Goal: Entertainment & Leisure: Consume media (video, audio)

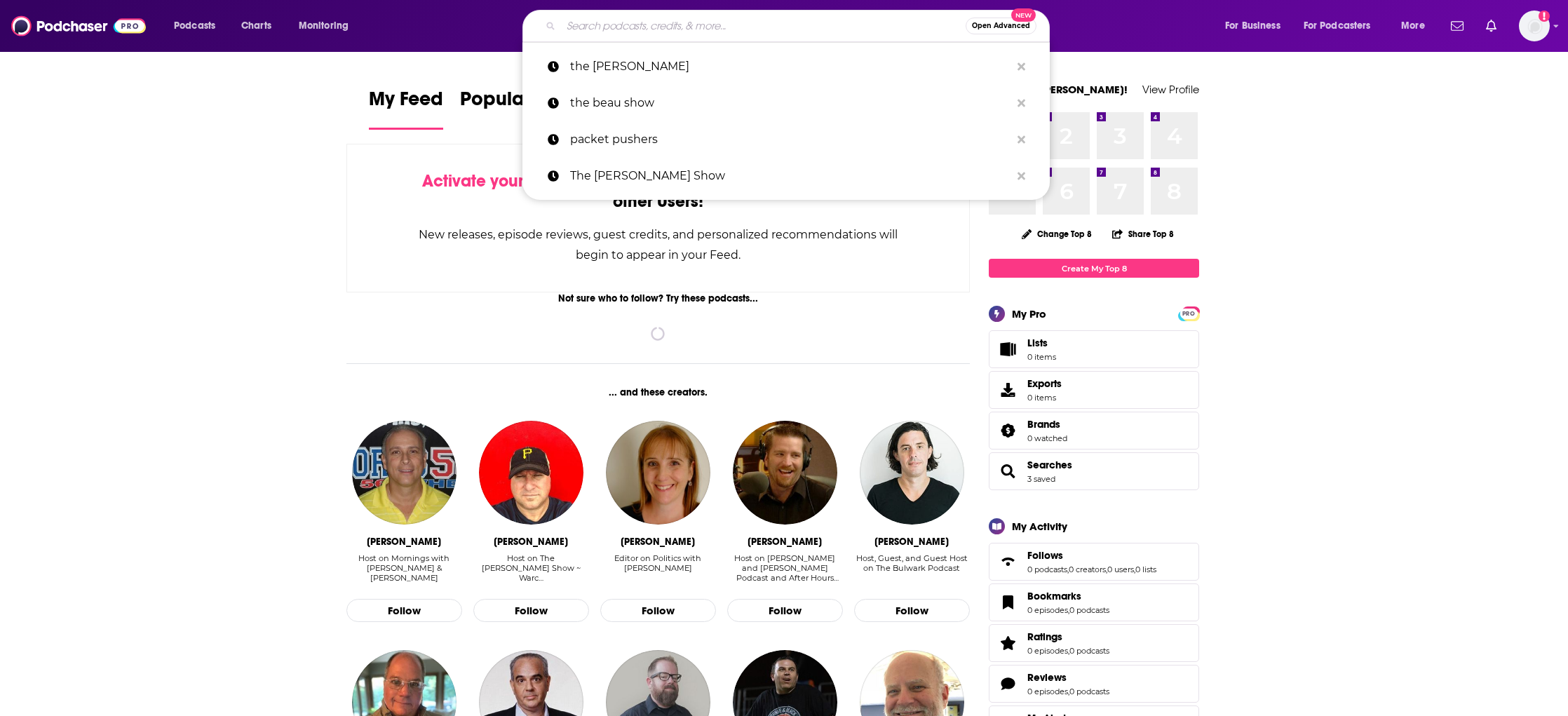
click at [789, 33] on input "Search podcasts, credits, & more..." at bounding box center [763, 25] width 405 height 22
click at [685, 63] on p "the [PERSON_NAME]" at bounding box center [790, 67] width 441 height 36
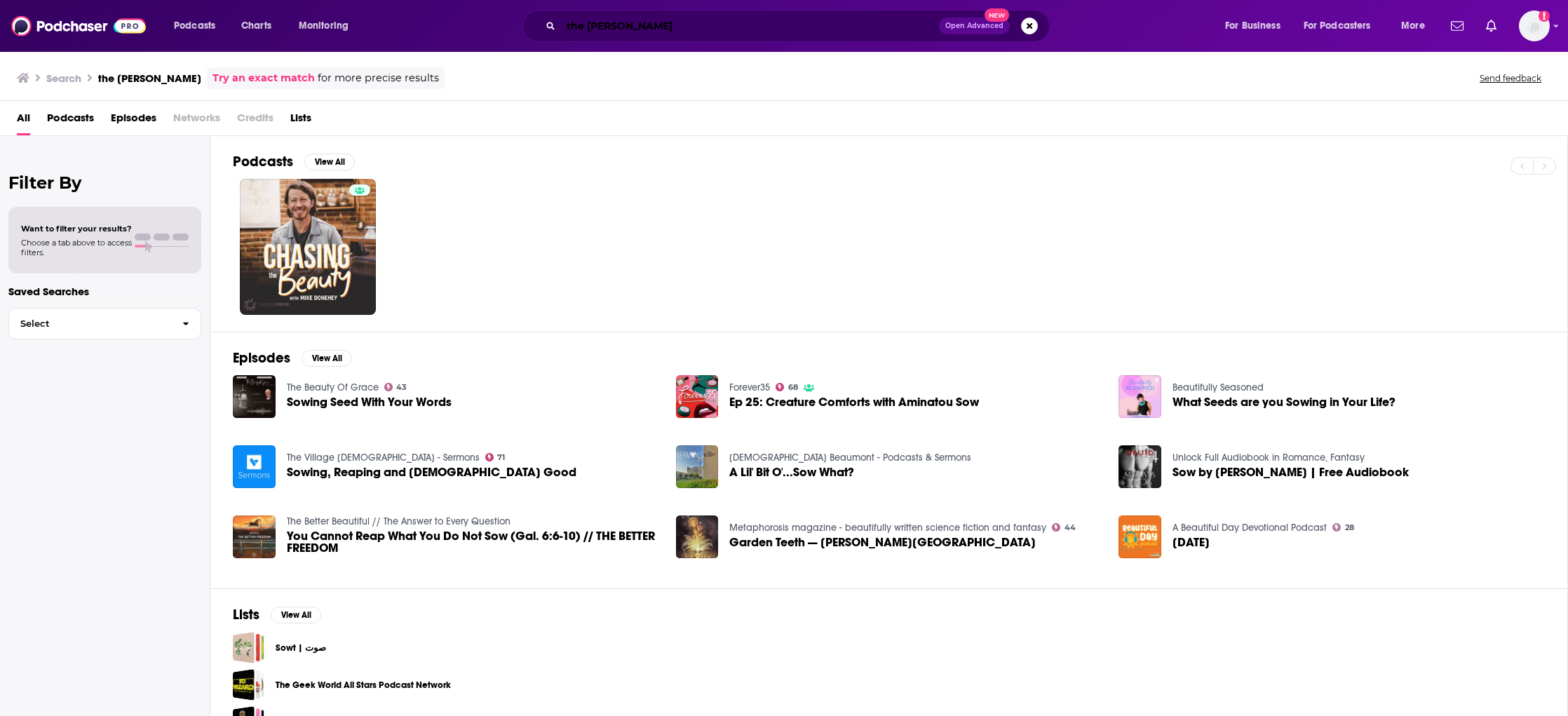
click at [619, 27] on input "the [PERSON_NAME]" at bounding box center [750, 25] width 378 height 22
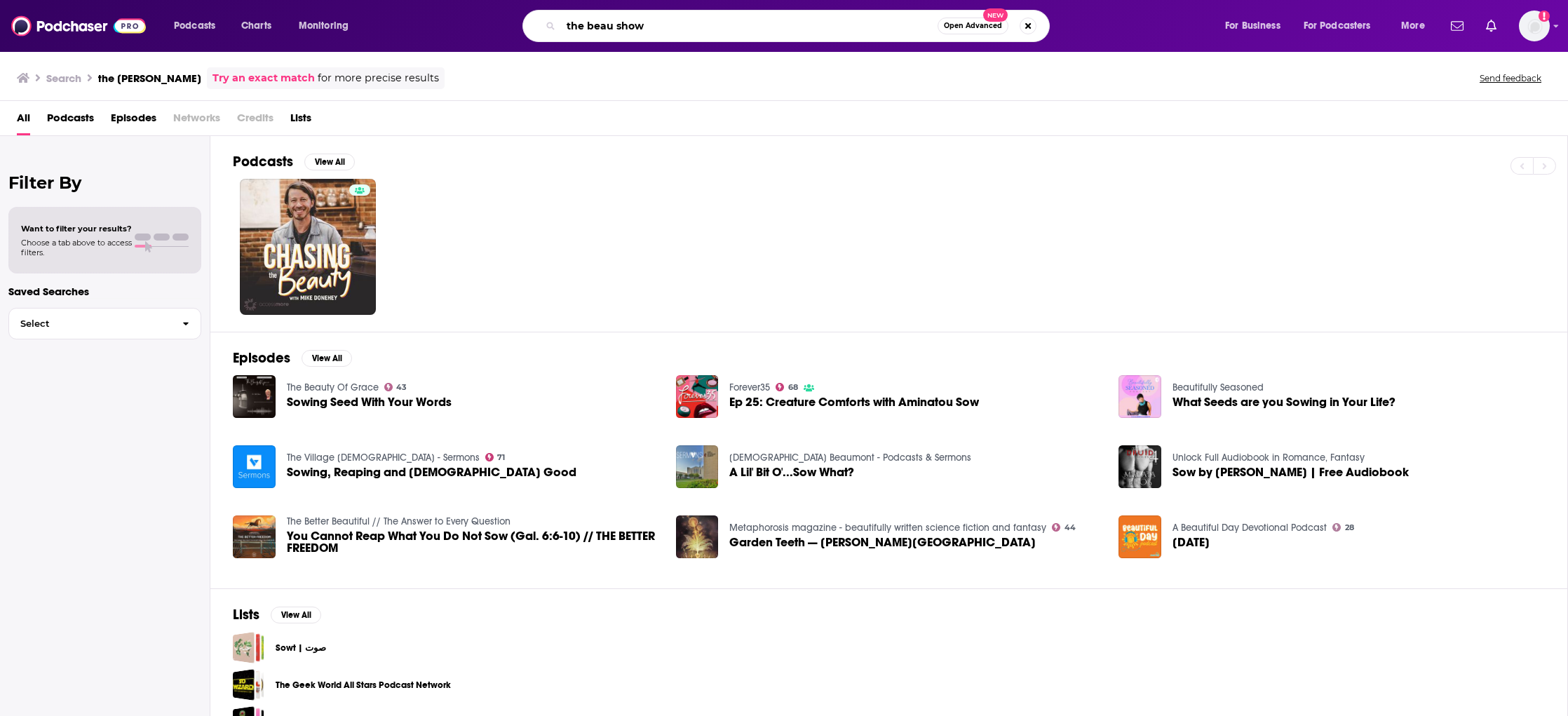
type input "the beau show"
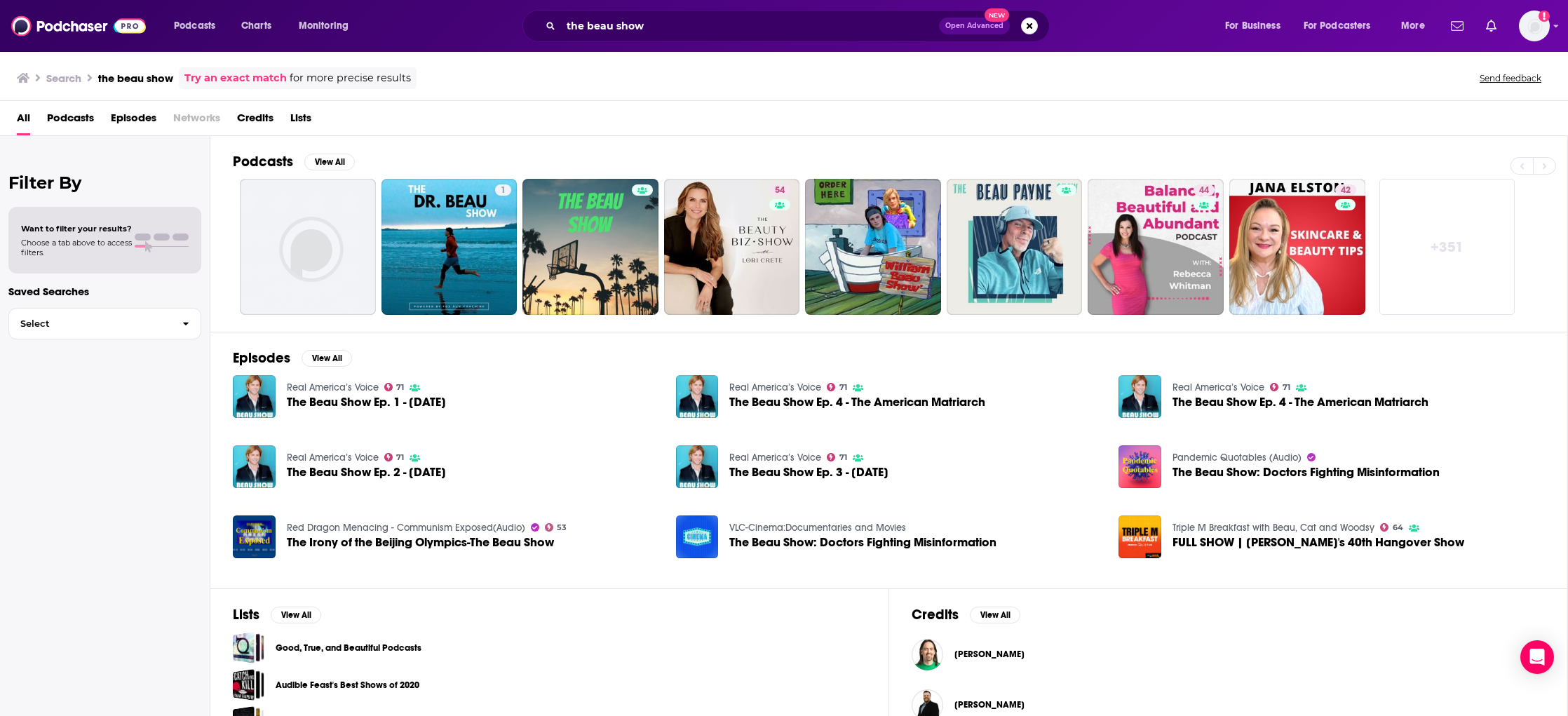
click at [429, 397] on span "The Beau Show Ep. 1 - [DATE]" at bounding box center [367, 402] width 160 height 12
click at [352, 469] on span "The Beau Show Ep. 2 - [DATE]" at bounding box center [367, 472] width 160 height 12
click at [798, 475] on span "The Beau Show Ep. 3 - [DATE]" at bounding box center [809, 472] width 160 height 12
click at [786, 396] on span "The Beau Show Ep. 4 - The American Matriarch" at bounding box center [857, 402] width 256 height 12
